Goal: Check status: Check status

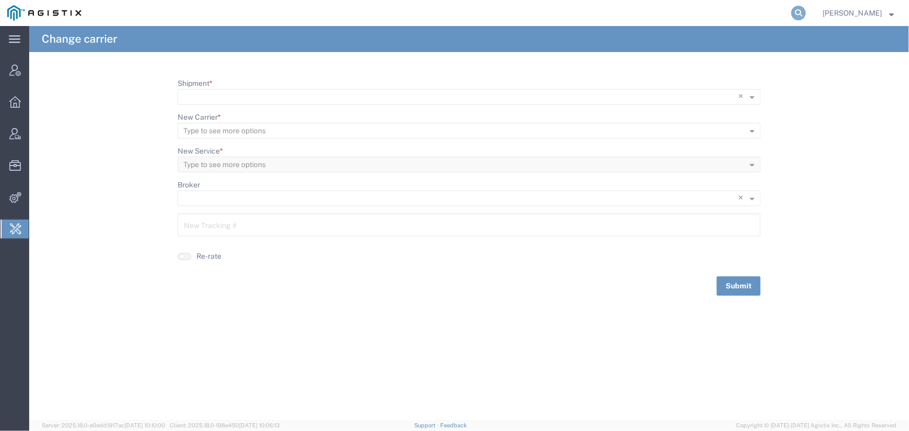
click at [798, 15] on icon at bounding box center [798, 13] width 15 height 15
type input "ideaya"
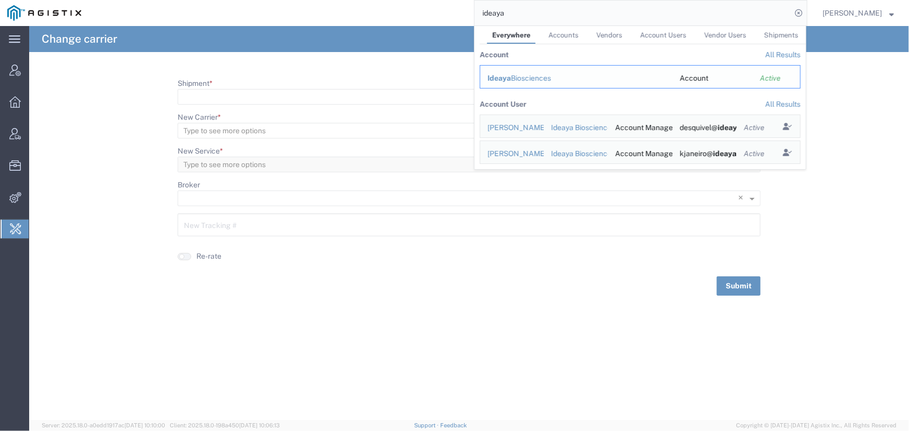
click at [531, 78] on div "Ideaya Biosciences" at bounding box center [576, 78] width 178 height 11
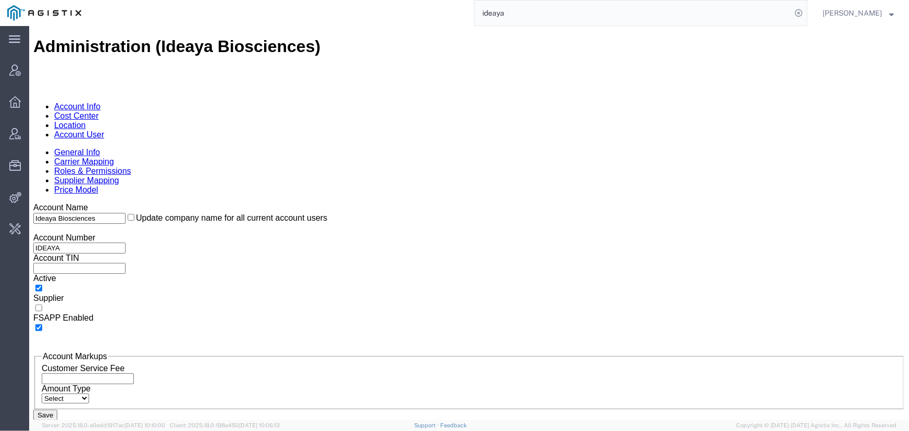
click at [104, 130] on link "Account User" at bounding box center [79, 134] width 50 height 9
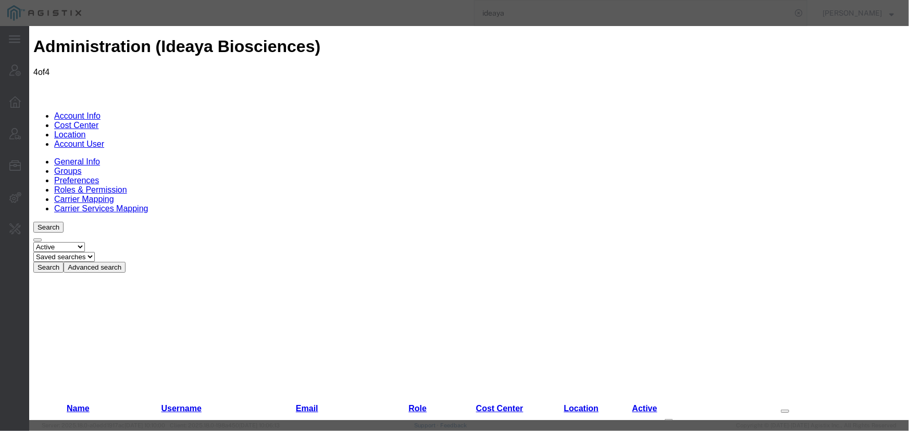
select select "COSTCENTER"
select select "2212358"
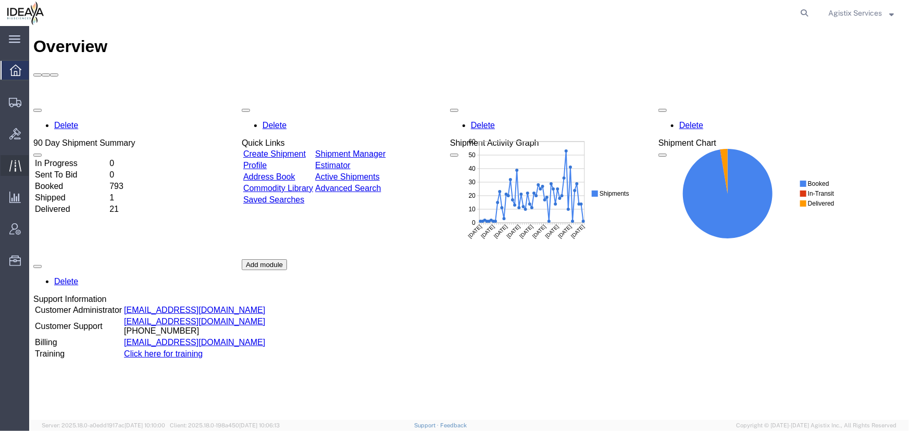
click at [12, 167] on icon at bounding box center [15, 166] width 12 height 12
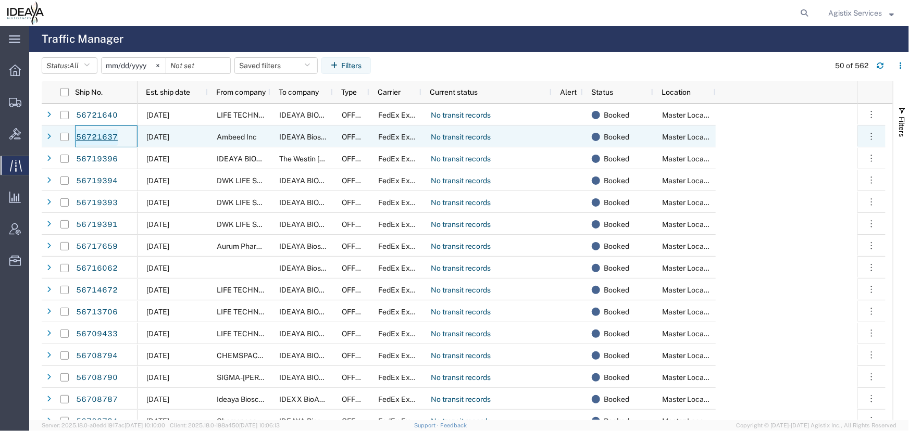
click at [96, 136] on link "56721637" at bounding box center [97, 137] width 43 height 17
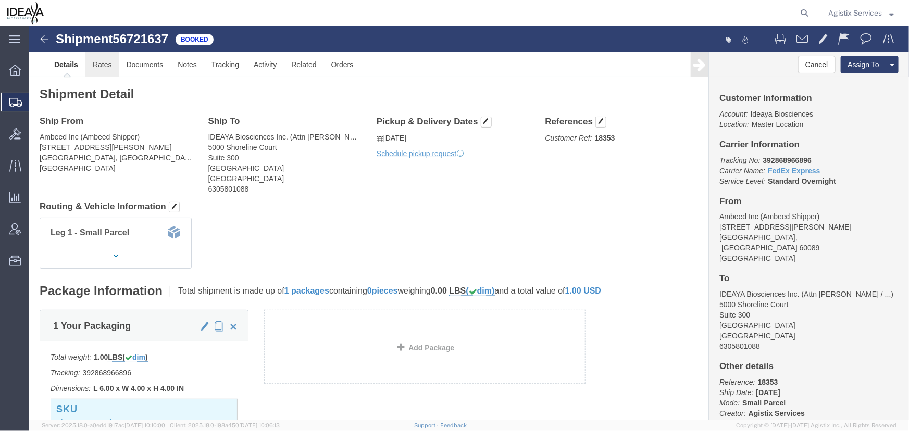
click link "Rates"
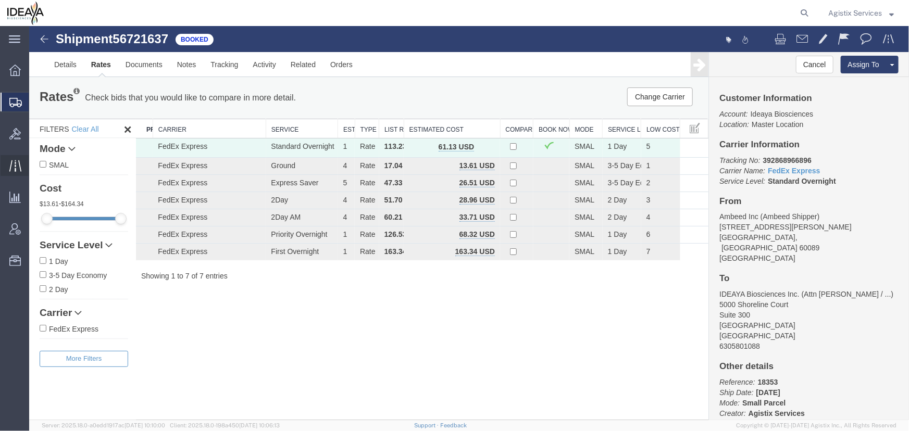
click at [14, 161] on icon at bounding box center [15, 166] width 12 height 12
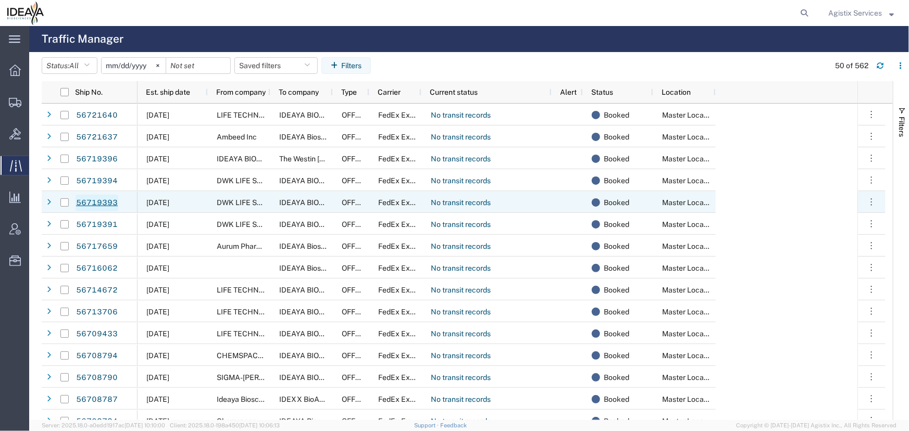
click at [89, 200] on link "56719393" at bounding box center [97, 203] width 43 height 17
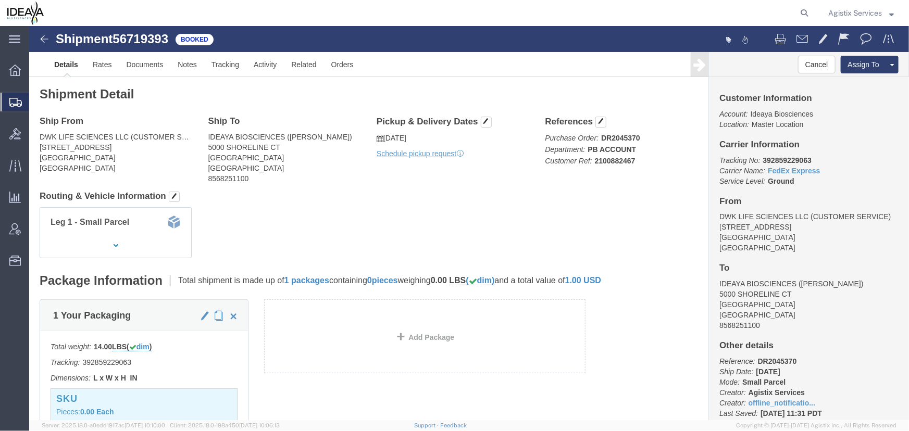
drag, startPoint x: 843, startPoint y: 11, endPoint x: 842, endPoint y: 21, distance: 9.9
click at [843, 11] on span "Agistix Services" at bounding box center [855, 12] width 54 height 11
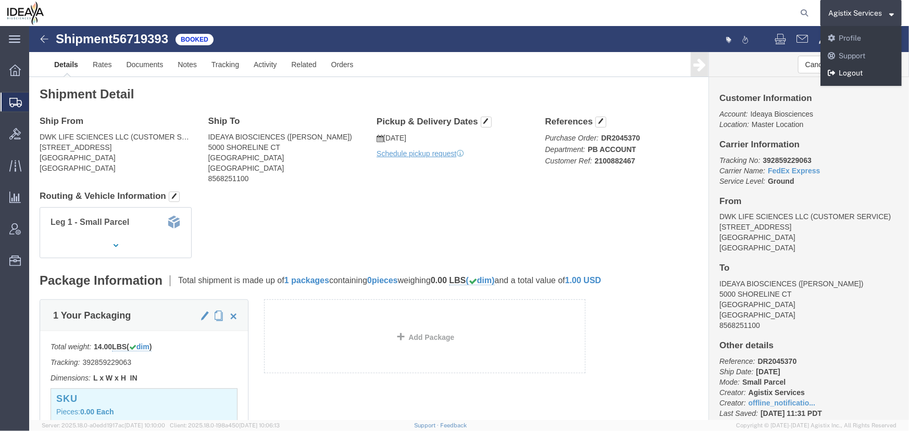
click at [837, 71] on link "Logout" at bounding box center [860, 74] width 81 height 18
